Goal: Information Seeking & Learning: Understand process/instructions

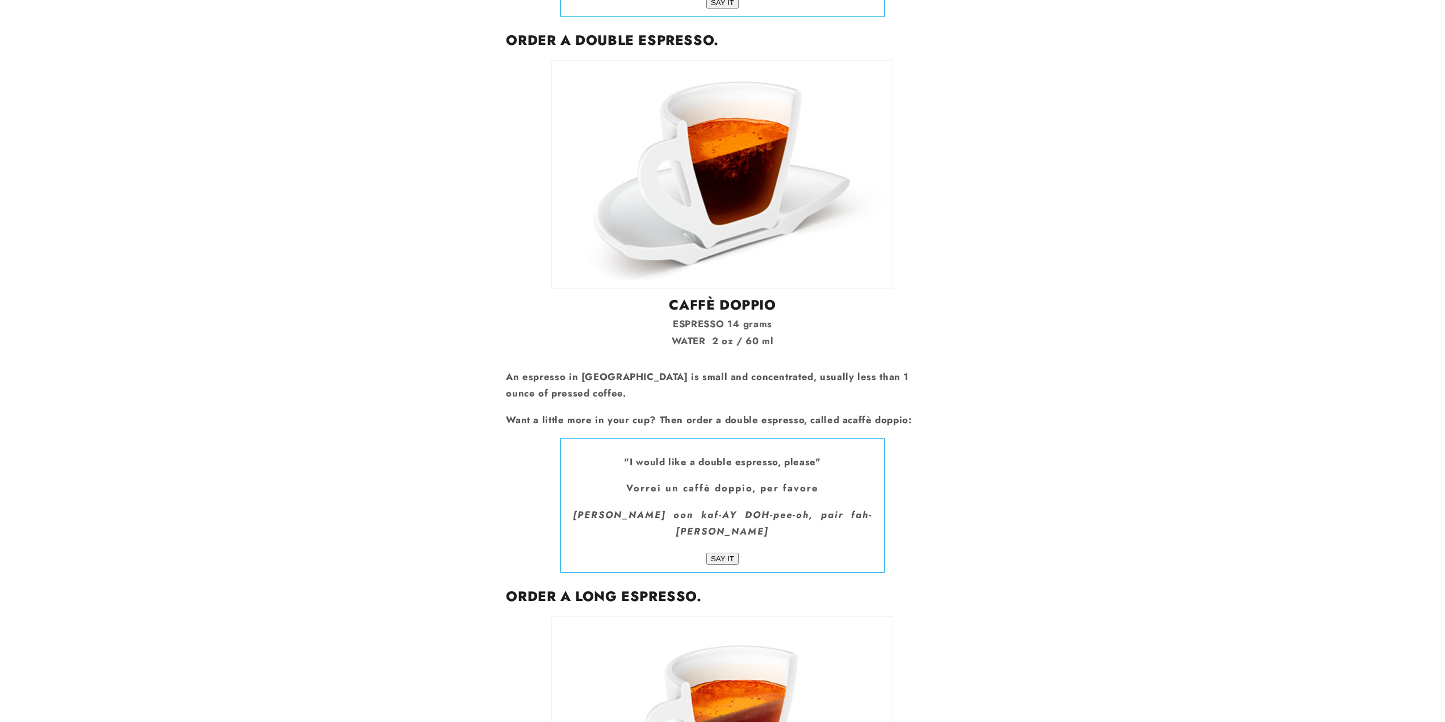
scroll to position [1988, 0]
click at [734, 316] on p "ESPRESSO 14 grams WATER 2 oz / 60 ml" at bounding box center [722, 333] width 433 height 34
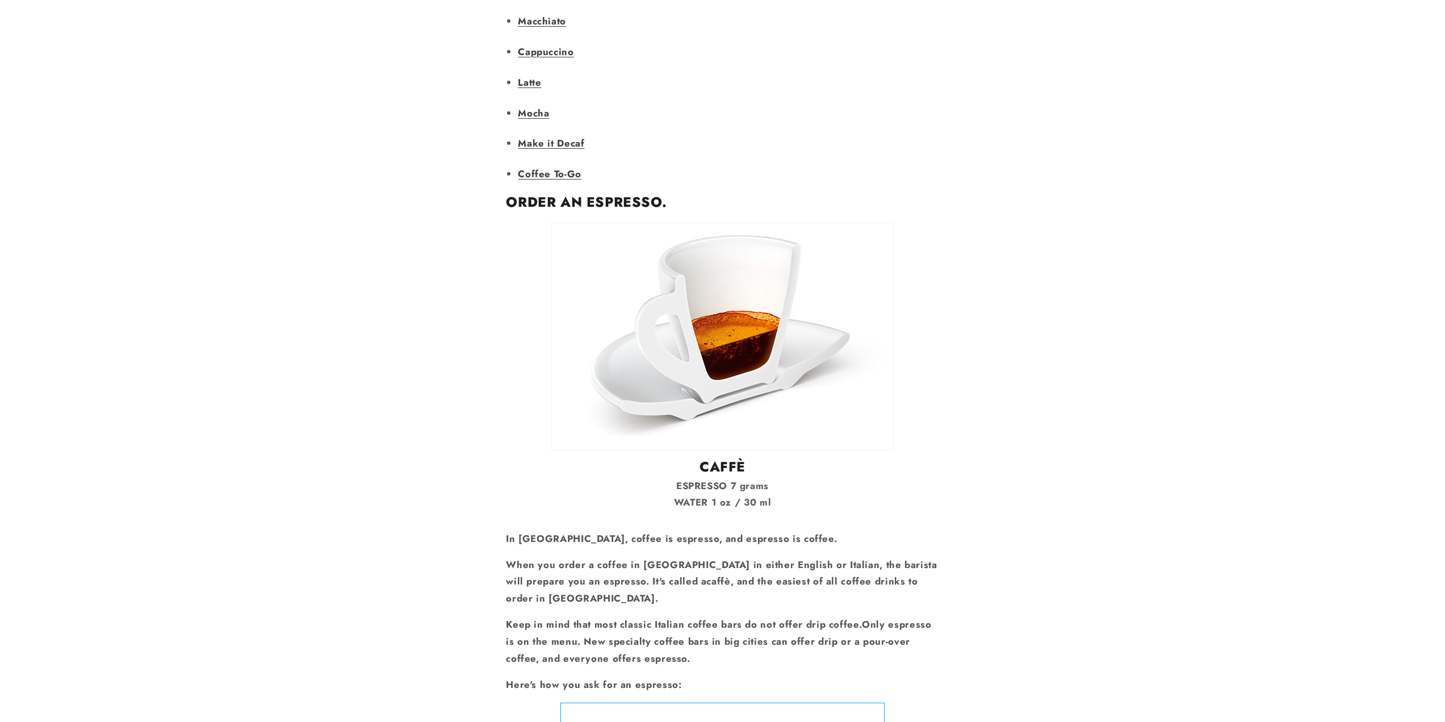
scroll to position [1250, 0]
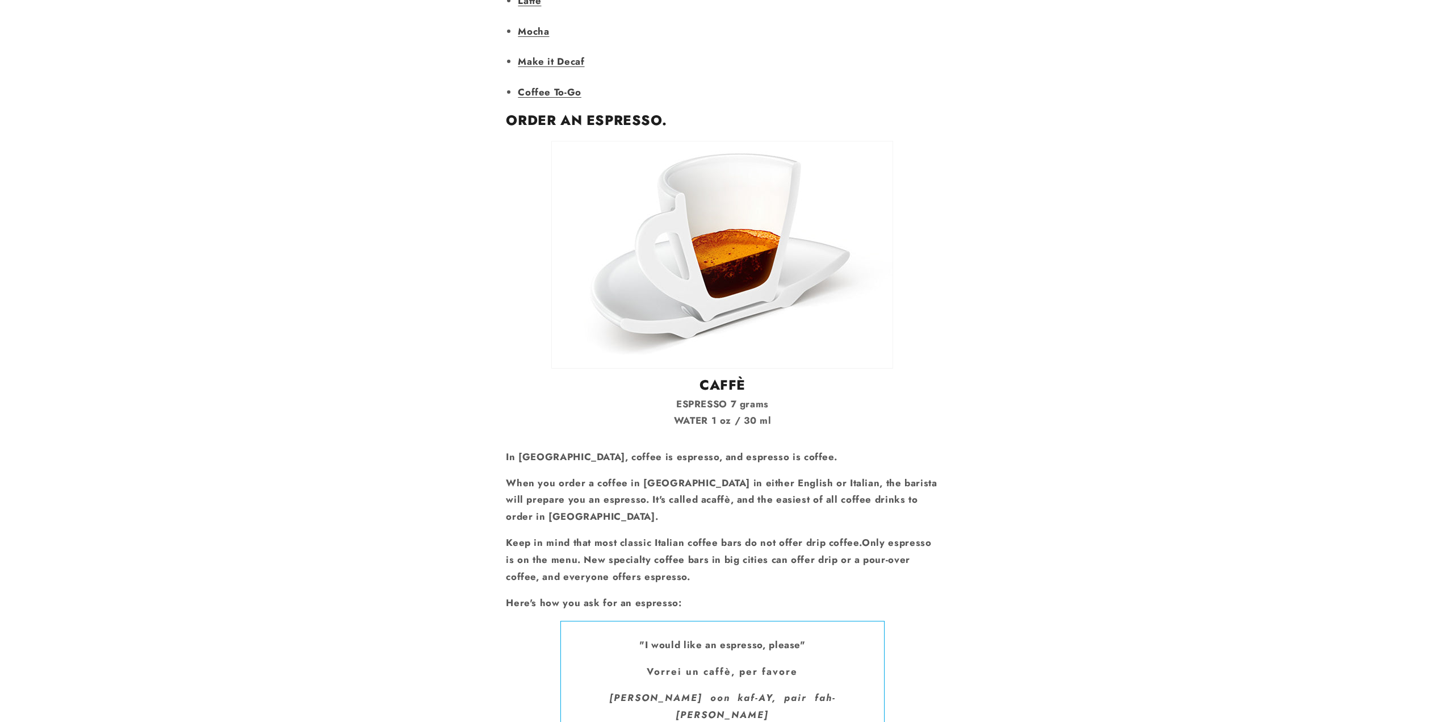
drag, startPoint x: 730, startPoint y: 228, endPoint x: 726, endPoint y: 234, distance: 6.6
click at [733, 396] on p "ESPRESSO 7 grams WATER 1 oz / 30 ml" at bounding box center [722, 413] width 433 height 34
click at [655, 376] on h2 "CAFFÈ" at bounding box center [722, 385] width 433 height 18
click at [713, 396] on p "ESPRESSO 7 grams WATER 1 oz / 30 ml" at bounding box center [722, 413] width 433 height 34
drag, startPoint x: 714, startPoint y: 361, endPoint x: 652, endPoint y: 361, distance: 62.5
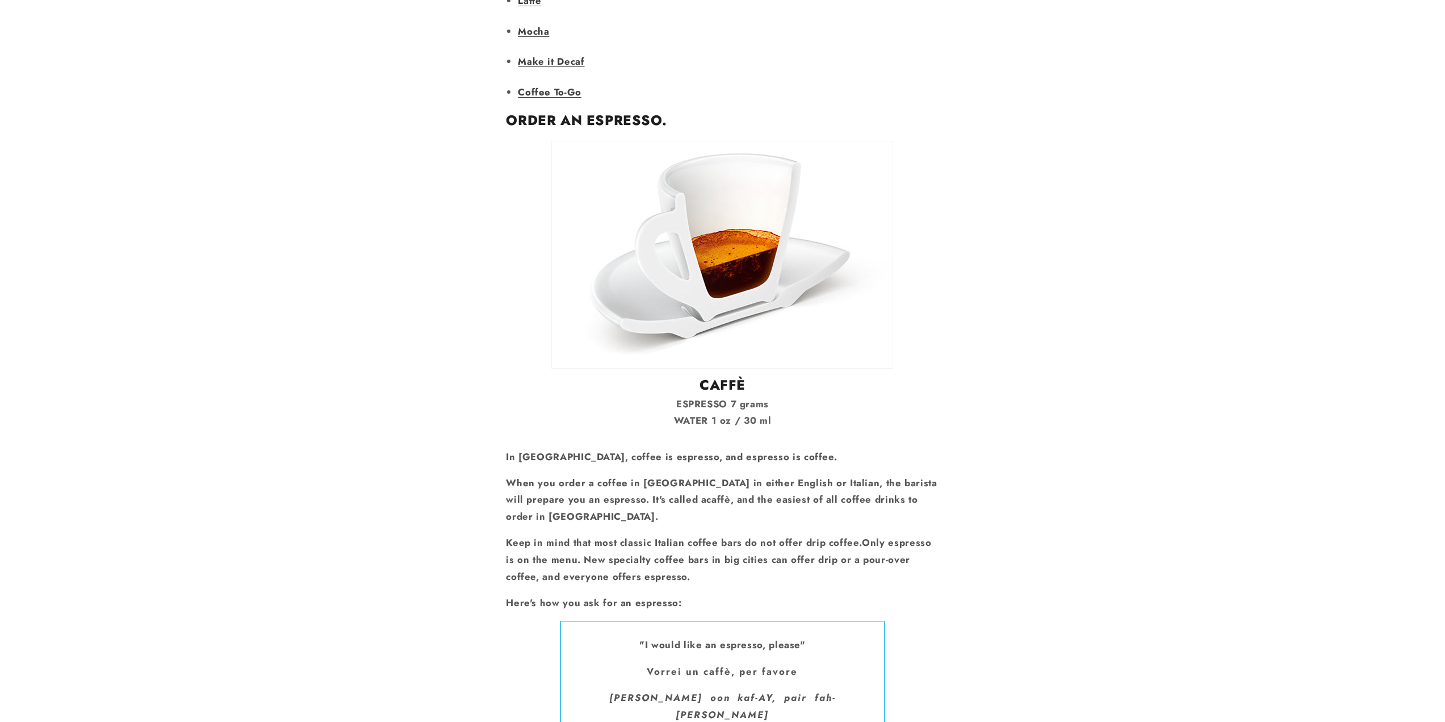
click at [651, 396] on p "ESPRESSO 7 grams WATER 1 oz / 30 ml" at bounding box center [722, 413] width 433 height 34
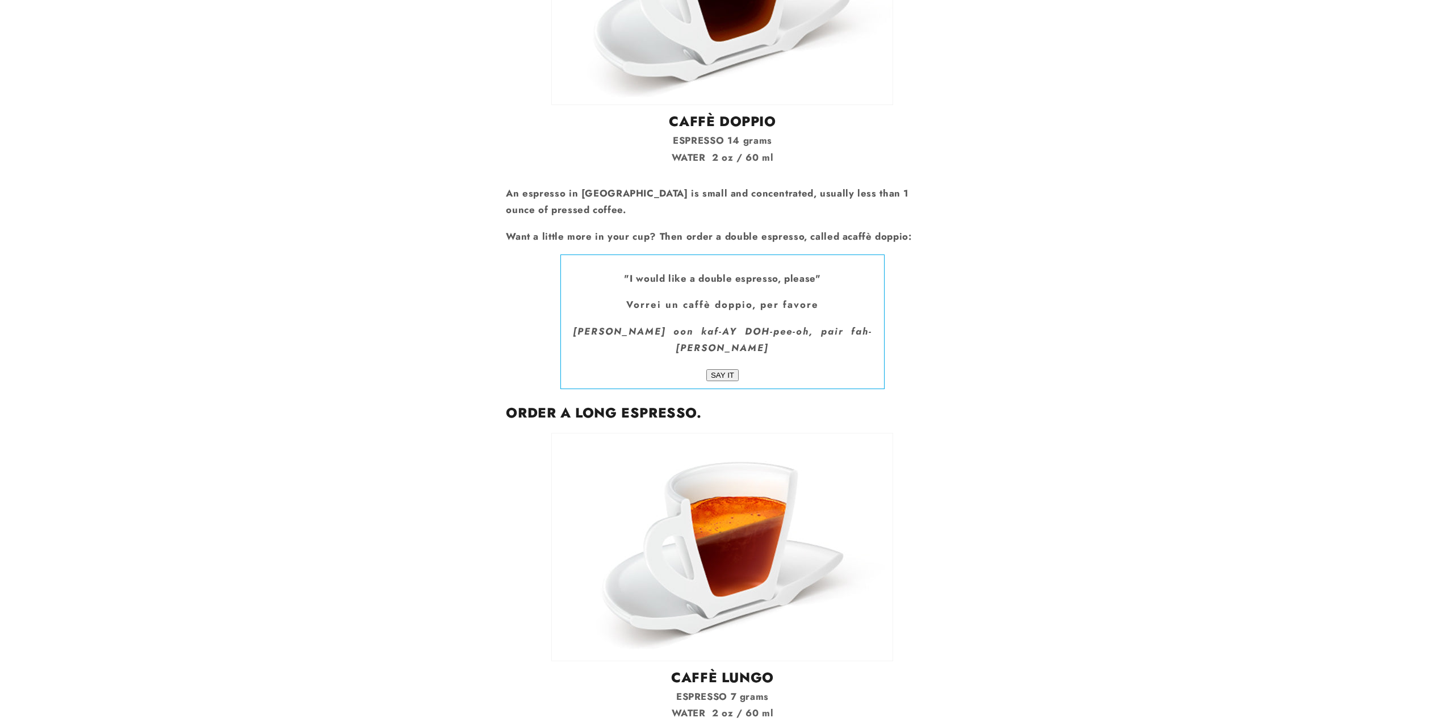
scroll to position [2329, 0]
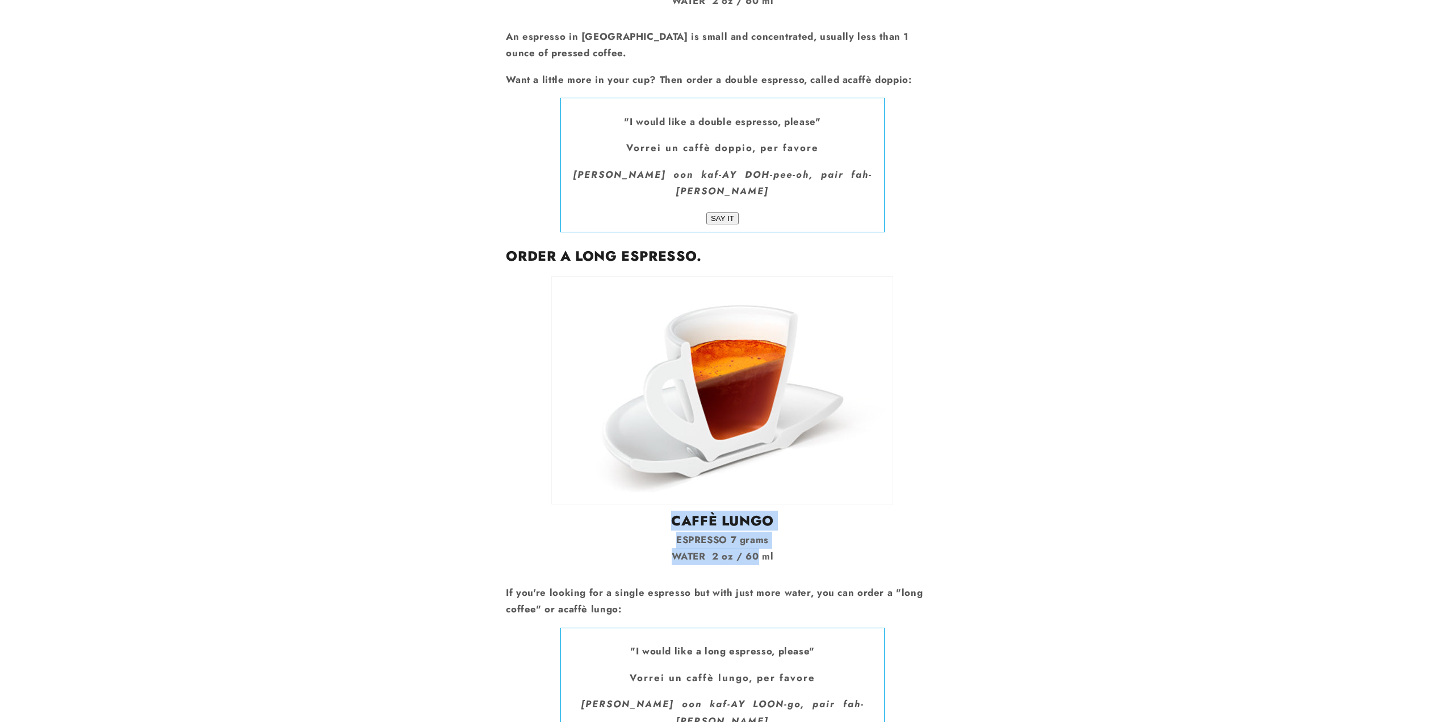
drag, startPoint x: 657, startPoint y: 418, endPoint x: 754, endPoint y: 456, distance: 104.1
click at [754, 456] on div "CAFFÈ LUNGO ESPRESSO 7 grams WATER 2 oz / 60 ml" at bounding box center [722, 420] width 433 height 289
click at [757, 532] on p "ESPRESSO 7 grams WATER 2 oz / 60 ml" at bounding box center [722, 549] width 433 height 34
drag, startPoint x: 674, startPoint y: 422, endPoint x: 775, endPoint y: 461, distance: 108.4
click at [775, 461] on div "CAFFÈ LUNGO ESPRESSO 7 grams WATER 2 oz / 60 ml" at bounding box center [722, 420] width 433 height 289
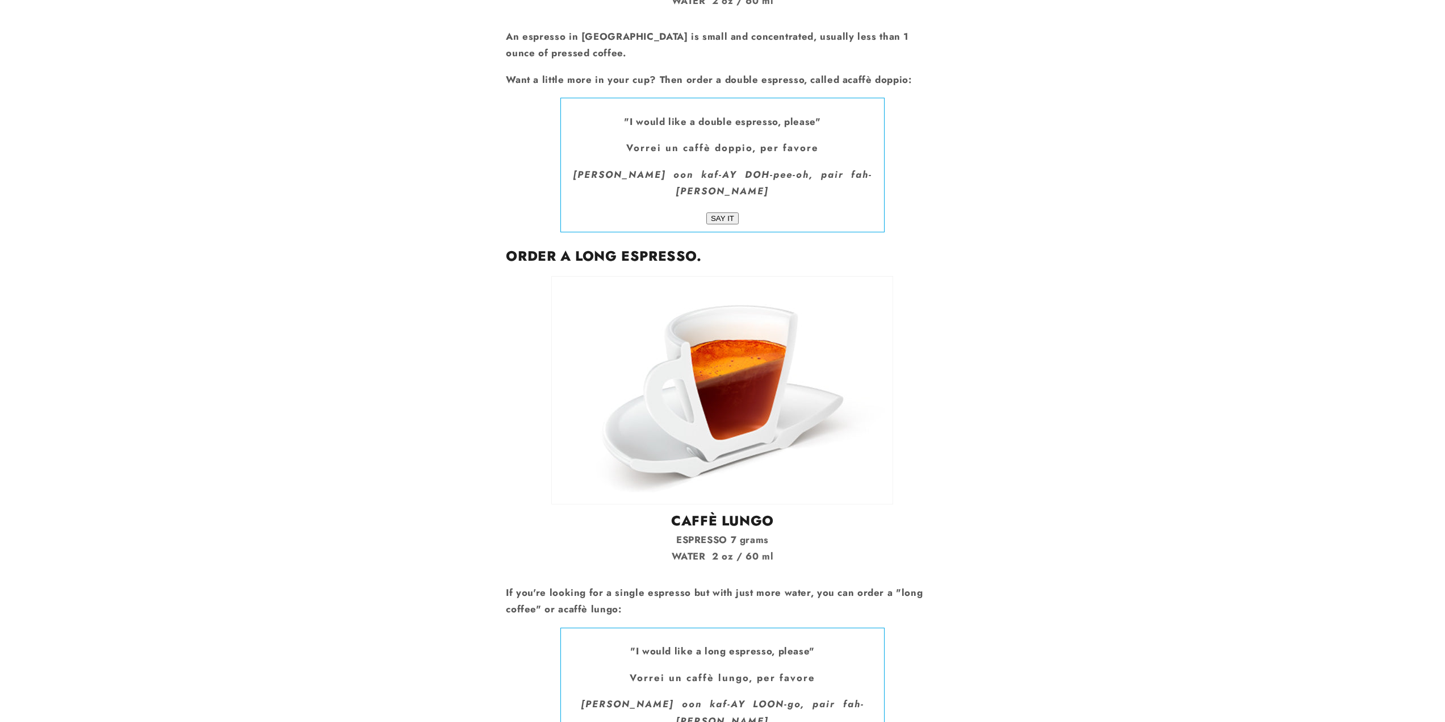
copy div "CAFFÈ LUNGO ESPRESSO 7 grams WATER 2 oz / 60 ml"
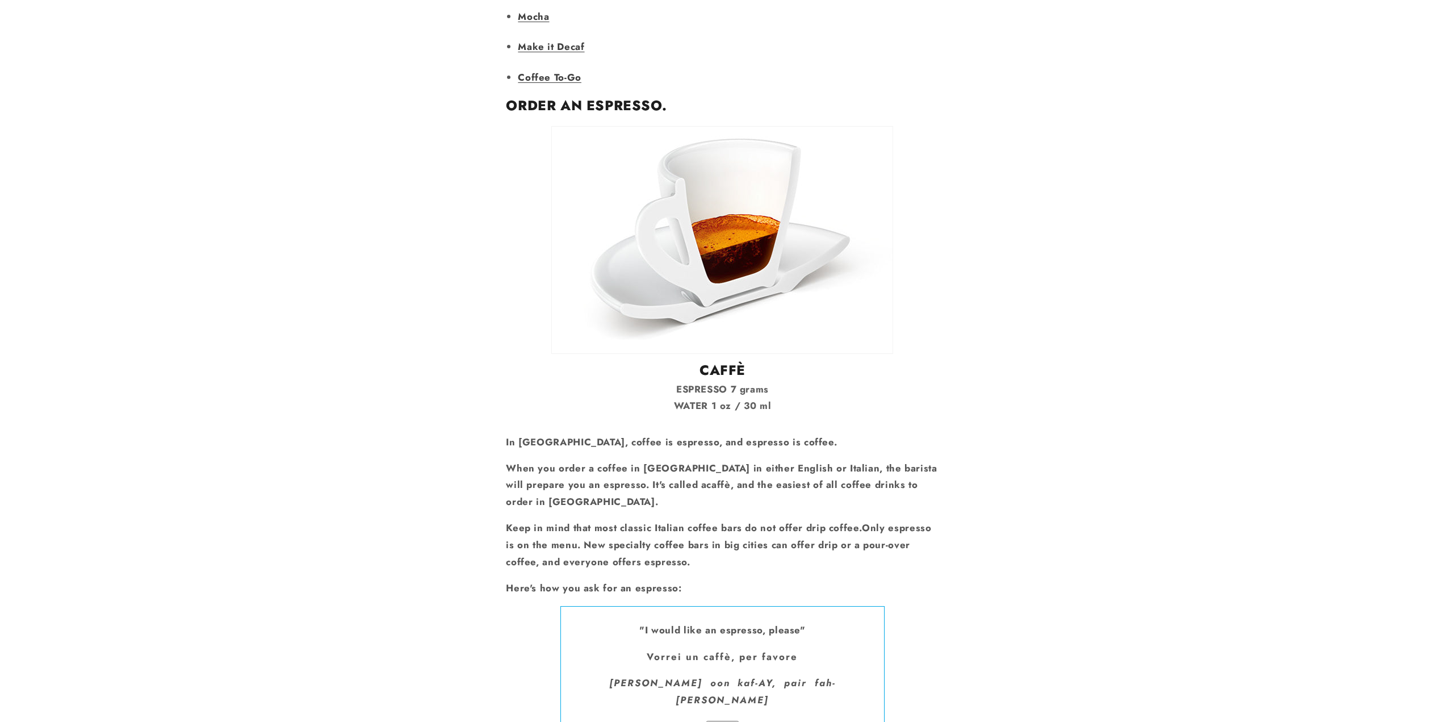
scroll to position [1250, 0]
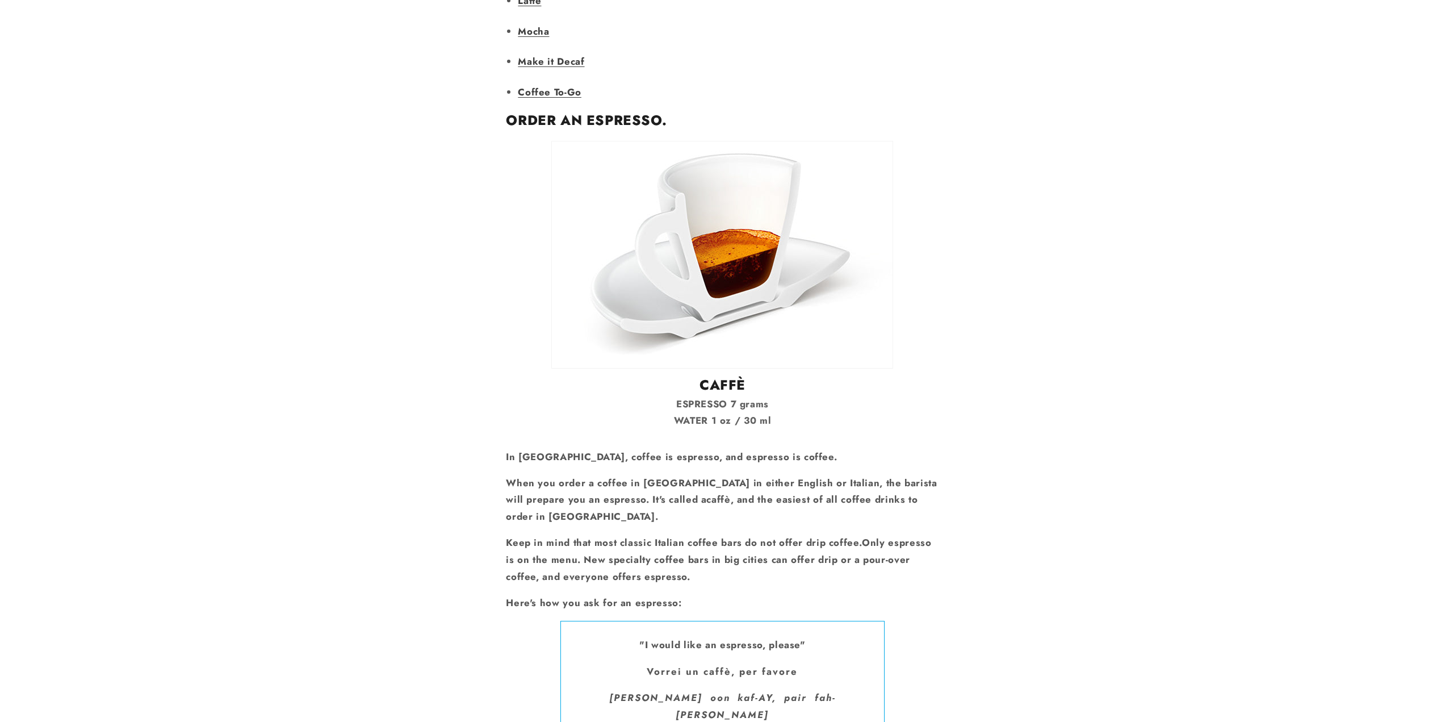
drag, startPoint x: 701, startPoint y: 335, endPoint x: 771, endPoint y: 372, distance: 79.0
click at [771, 372] on div "CAFFÈ ESPRESSO 7 grams WATER 1 oz / 30 ml" at bounding box center [722, 285] width 433 height 289
copy div "CAFFÈ ESPRESSO 7 grams WATER 1 oz / 30 ml"
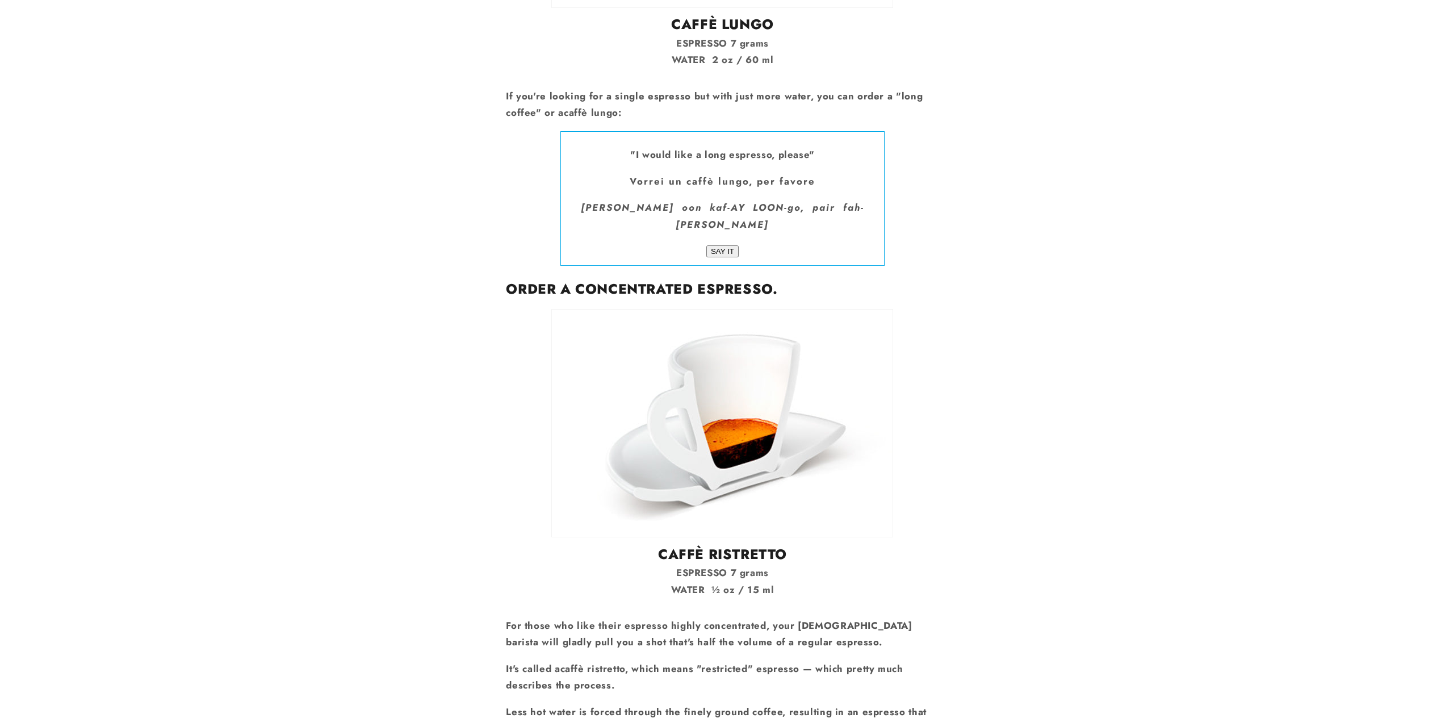
scroll to position [2840, 0]
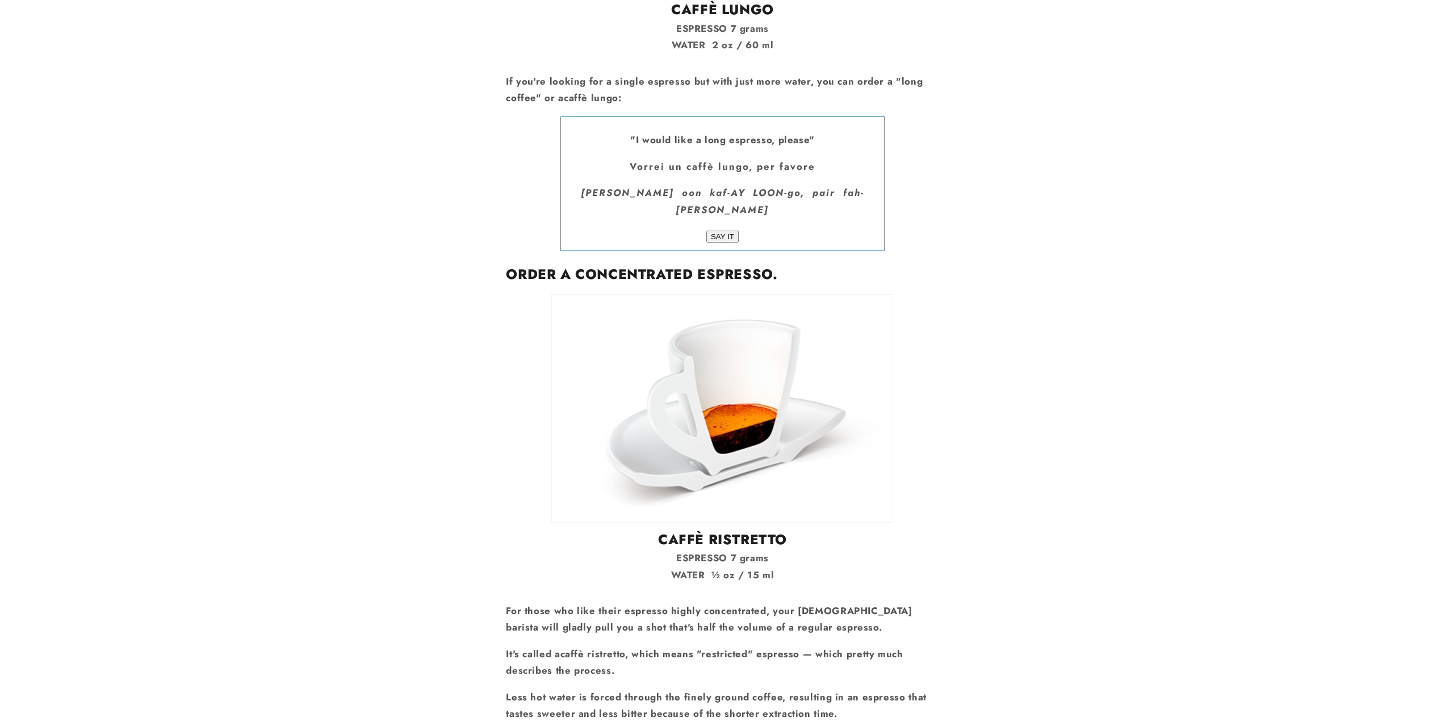
drag, startPoint x: 776, startPoint y: 461, endPoint x: 656, endPoint y: 429, distance: 123.8
click at [656, 429] on div "CAFFÈ RISTRETTO ESPRESSO 7 grams WATER ½ oz / 15 ml" at bounding box center [722, 438] width 433 height 289
copy div "CAFFÈ RISTRETTO ESPRESSO 7 grams WATER ½ oz / 15 ml"
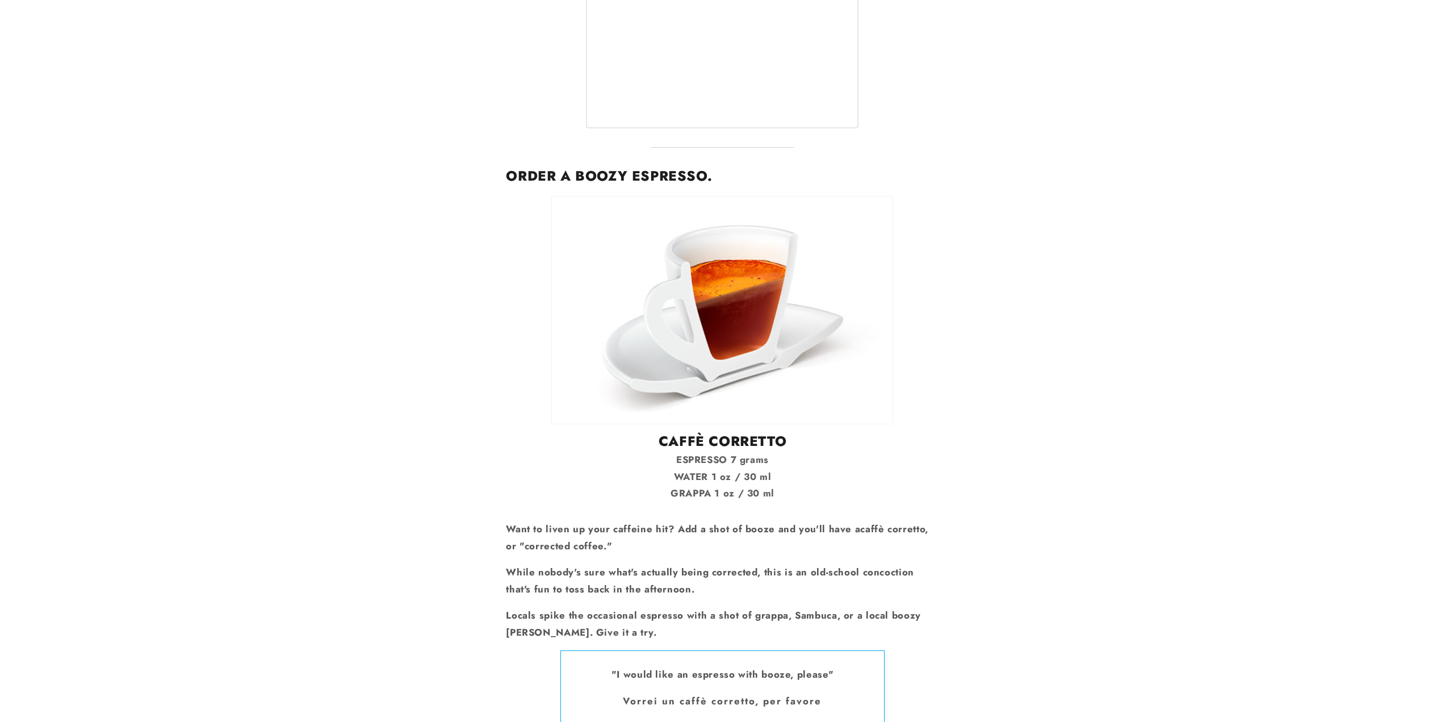
scroll to position [3805, 0]
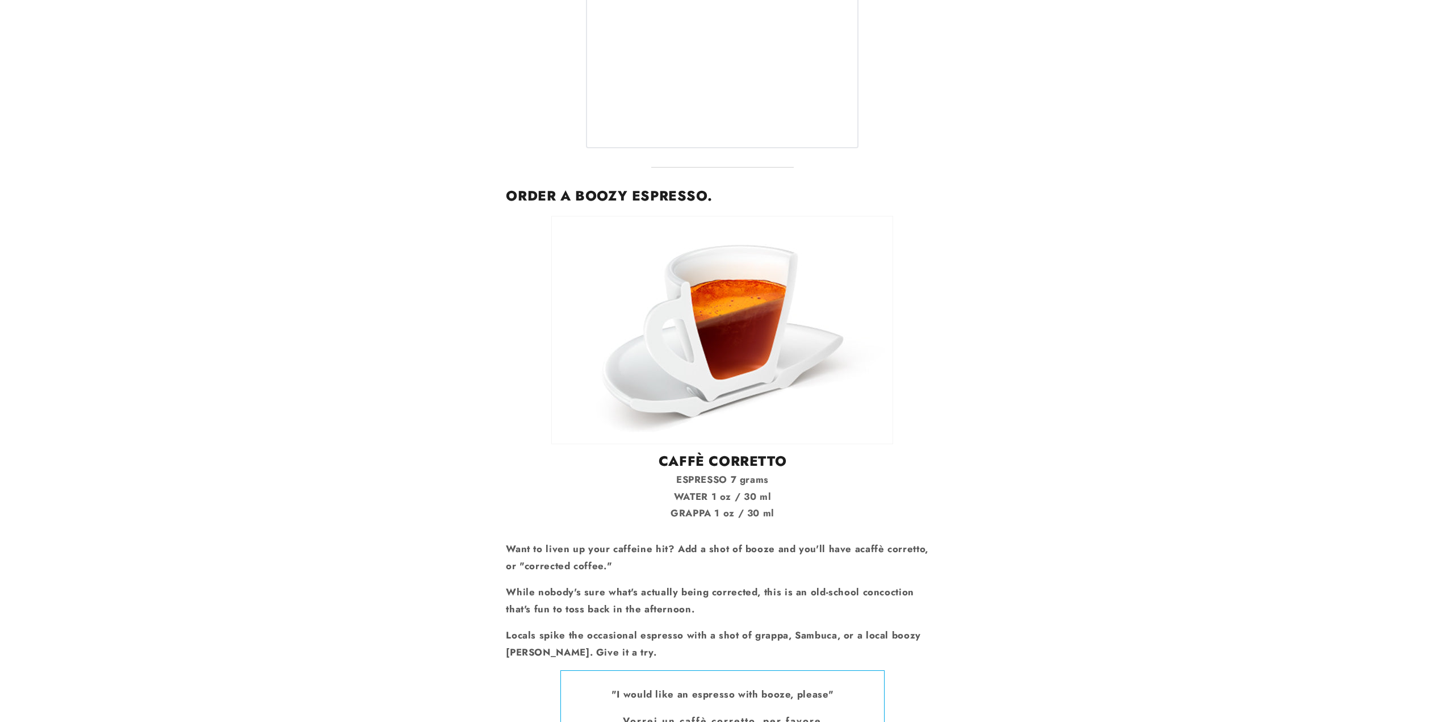
click at [793, 471] on p "ESPRESSO 7 grams WATER 1 oz / 30 ml GRAPPA 1 oz / 30 ml" at bounding box center [722, 496] width 433 height 51
drag, startPoint x: 775, startPoint y: 382, endPoint x: 661, endPoint y: 329, distance: 126.0
click at [661, 329] on div "CAFFÈ CORRETTO ESPRESSO 7 grams WATER 1 oz / 30 ml GRAPPA 1 oz / 30 ml" at bounding box center [722, 369] width 433 height 306
copy div "CAFFÈ CORRETTO ESPRESSO 7 grams WATER 1 oz / 30 ml GRAPPA 1 oz / 30 ml"
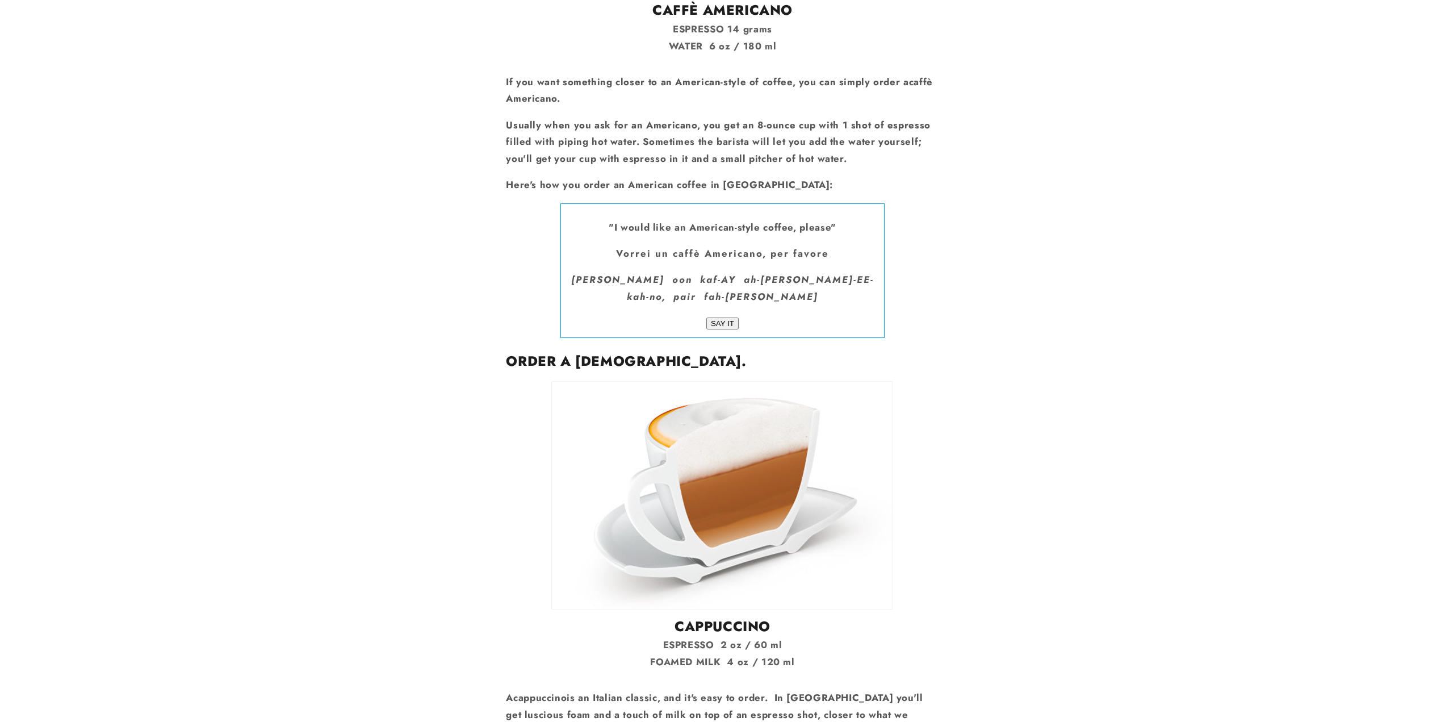
scroll to position [4998, 0]
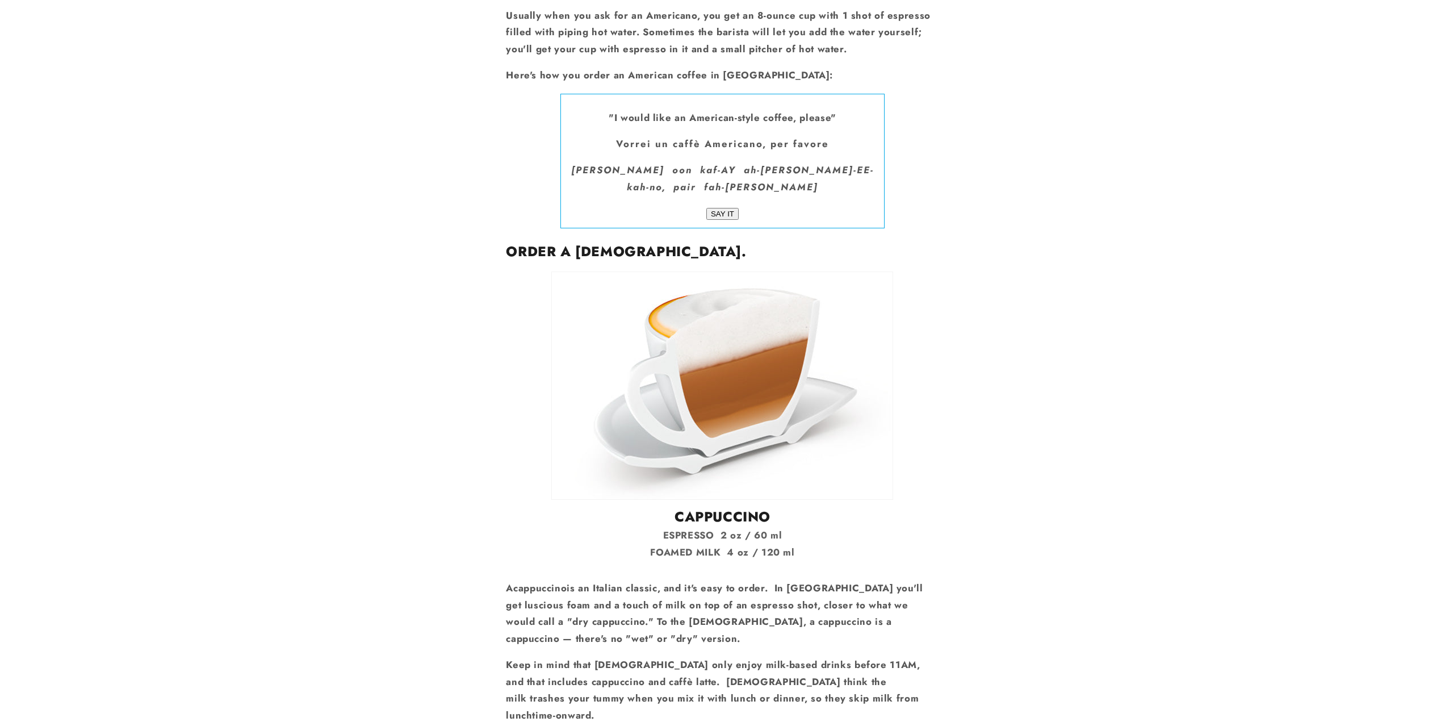
click at [796, 508] on h2 "CAPPUCCINO" at bounding box center [722, 517] width 433 height 18
drag, startPoint x: 799, startPoint y: 407, endPoint x: 674, endPoint y: 374, distance: 129.4
click at [674, 374] on div "CAPPUCCINO ESPRESSO 2 oz / 60 ml FOAMED MILK 4 oz / 120 ml" at bounding box center [722, 415] width 433 height 289
copy div "CAPPUCCINO ESPRESSO 2 oz / 60 ml FOAMED MILK 4 oz / 120 ml"
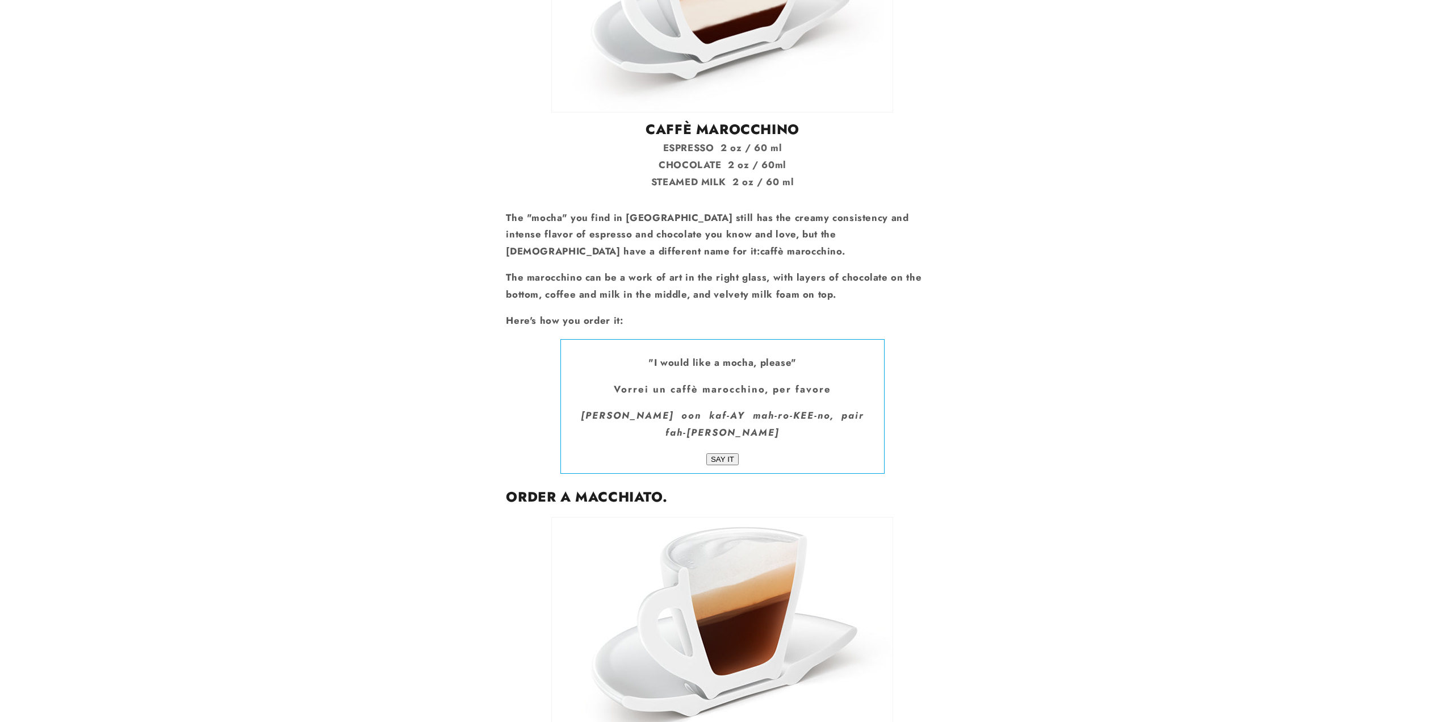
scroll to position [6750, 0]
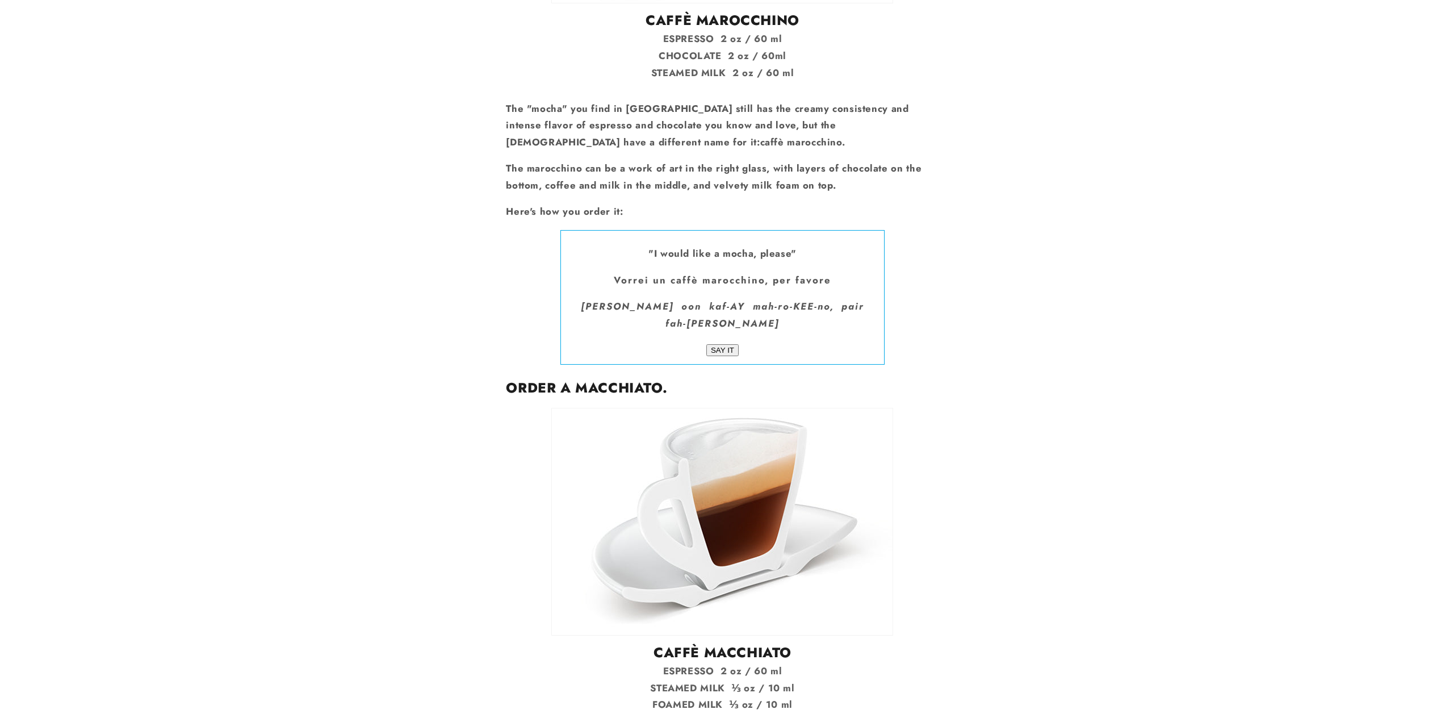
drag, startPoint x: 797, startPoint y: 489, endPoint x: 657, endPoint y: 440, distance: 149.3
click at [657, 440] on div "CAFFÈ MACCHIATO ESPRESSO 2 oz / 60 ml STEAMED MILK ⅓ oz / 10 ml FOAMED MILK ⅓ o…" at bounding box center [722, 561] width 433 height 306
copy div "CAFFÈ MACCHIATO ESPRESSO 2 oz / 60 ml STEAMED MILK ⅓ oz / 10 ml FOAMED MILK ⅓ o…"
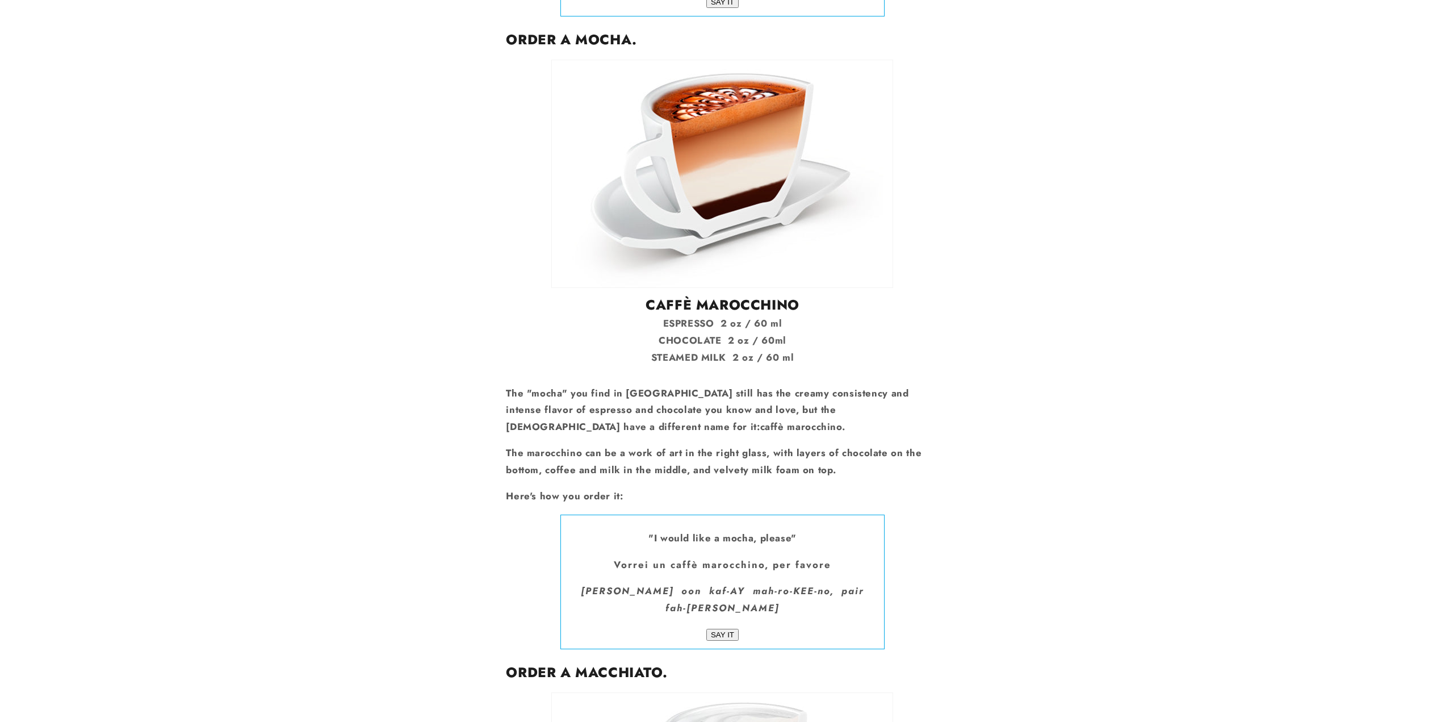
scroll to position [6238, 0]
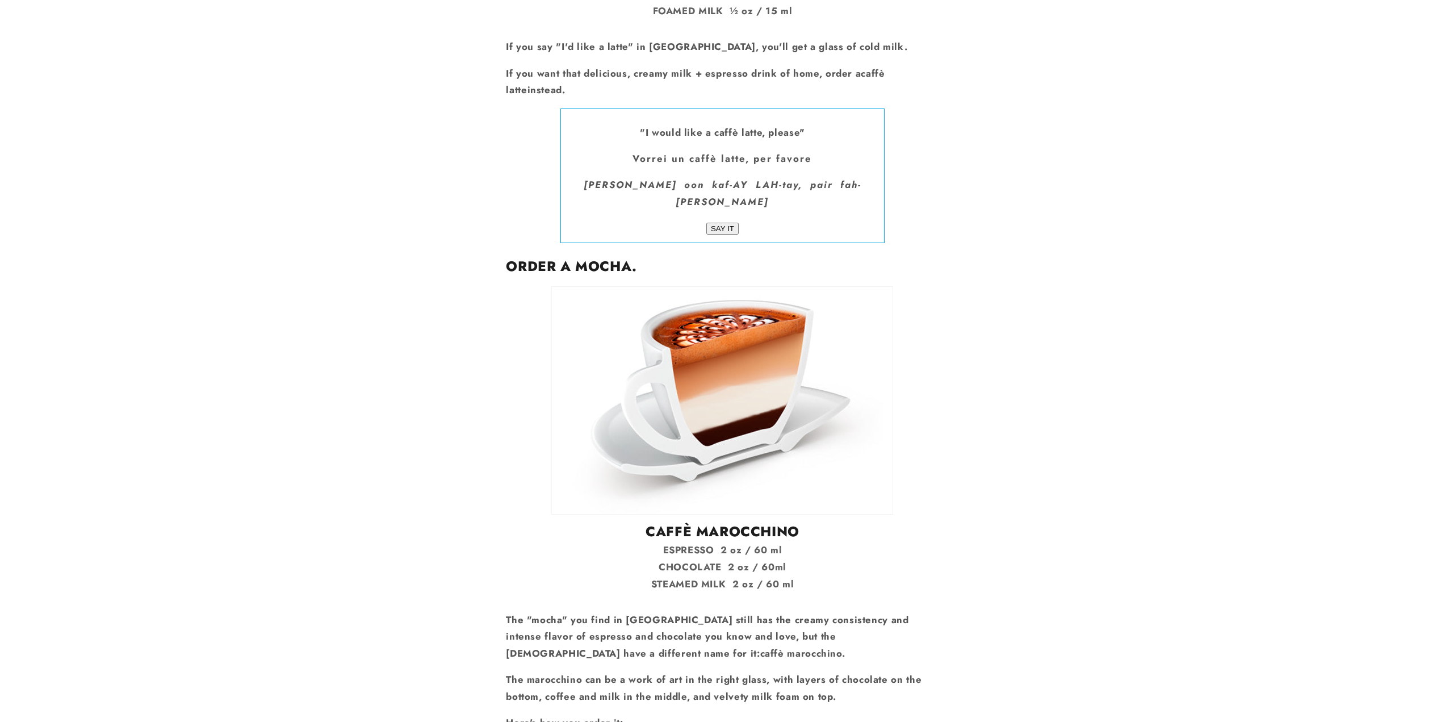
click at [704, 286] on img at bounding box center [722, 400] width 342 height 228
click at [792, 542] on p "ESPRESSO 2 oz / 60 ml CHOCOLATE 2 oz / 60ml STEAMED MILK 2 oz / 60 ml" at bounding box center [722, 567] width 433 height 51
click at [797, 542] on p "ESPRESSO 2 oz / 60 ml CHOCOLATE 2 oz / 60ml STEAMED MILK 2 oz / 60 ml" at bounding box center [722, 567] width 433 height 51
drag, startPoint x: 797, startPoint y: 386, endPoint x: 647, endPoint y: 341, distance: 156.3
click at [647, 341] on div "CAFFÈ MAROCCHINO ESPRESSO 2 oz / 60 ml CHOCOLATE 2 oz / 60ml STEAMED MILK 2 oz …" at bounding box center [722, 439] width 433 height 306
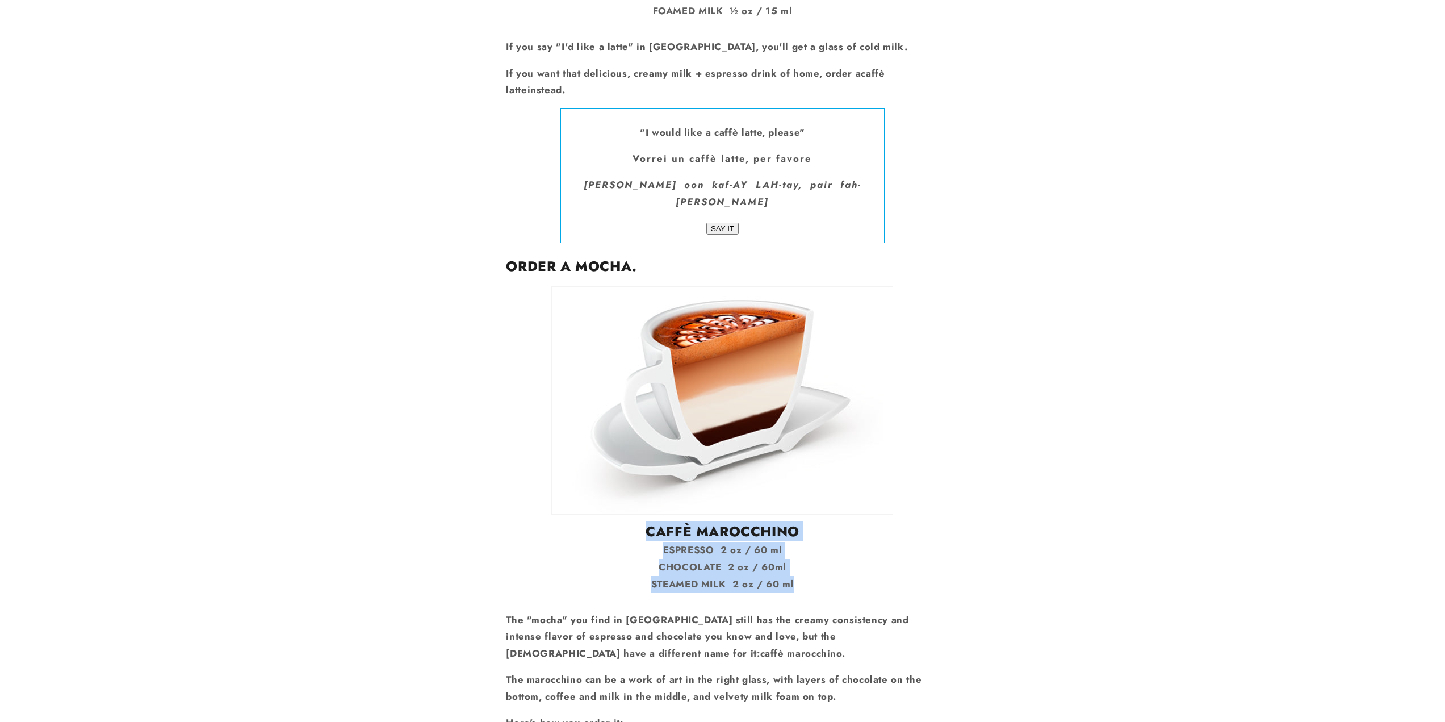
copy div "CAFFÈ MAROCCHINO ESPRESSO 2 oz / 60 ml CHOCOLATE 2 oz / 60ml STEAMED MILK 2 oz …"
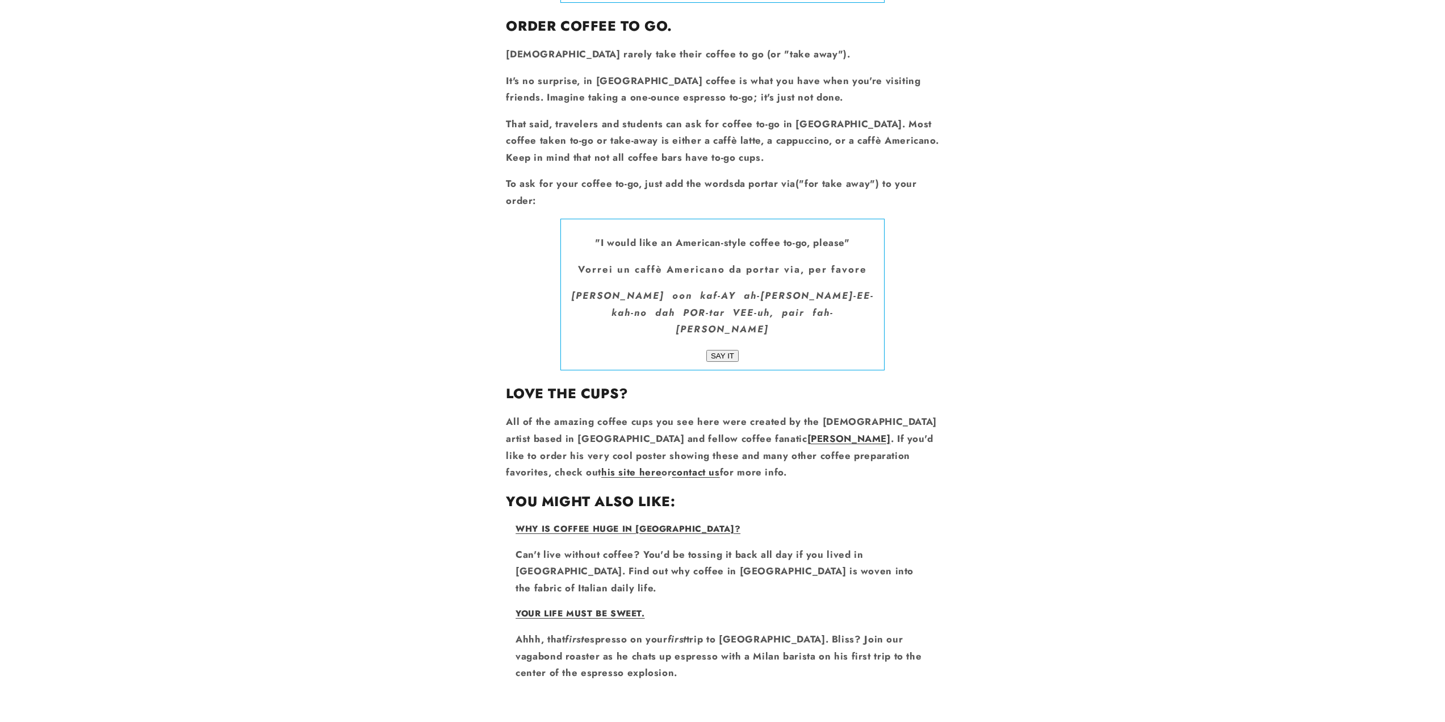
scroll to position [6238, 0]
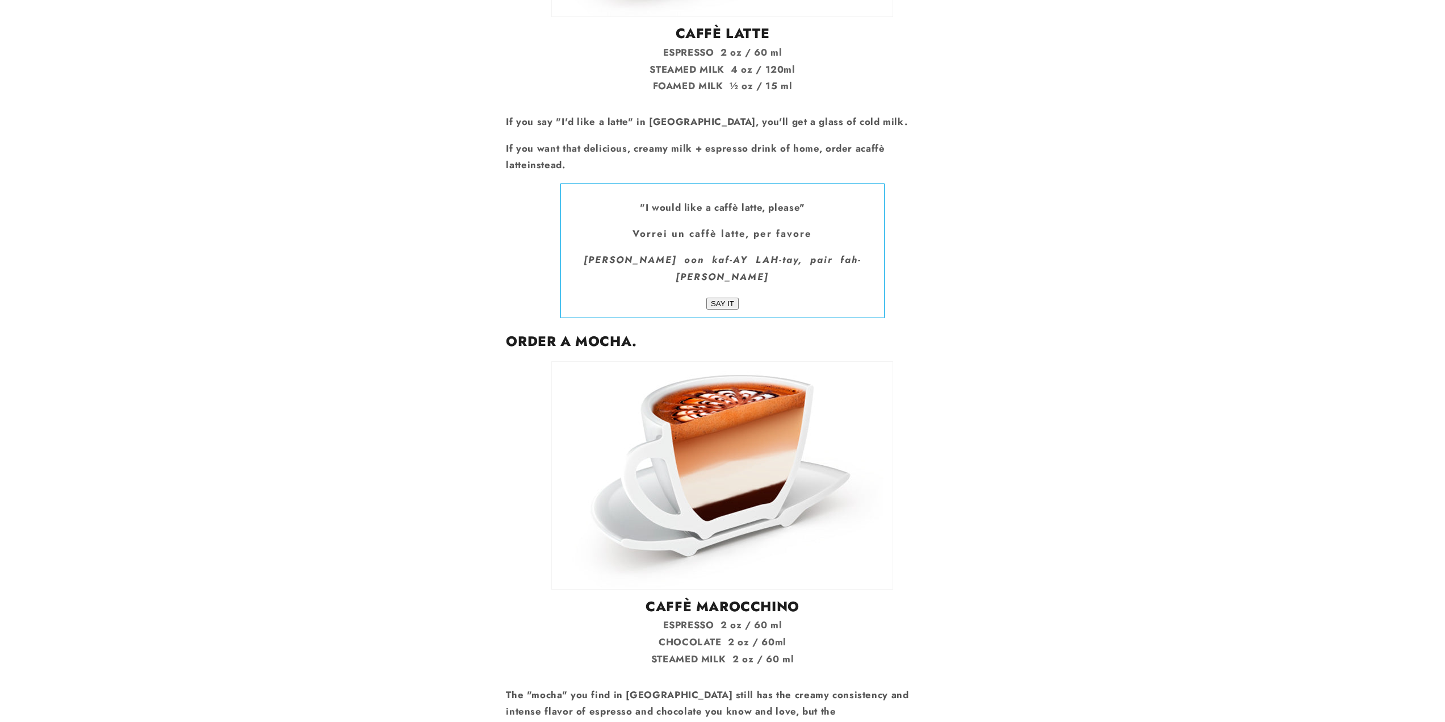
scroll to position [5978, 0]
